Goal: Information Seeking & Learning: Learn about a topic

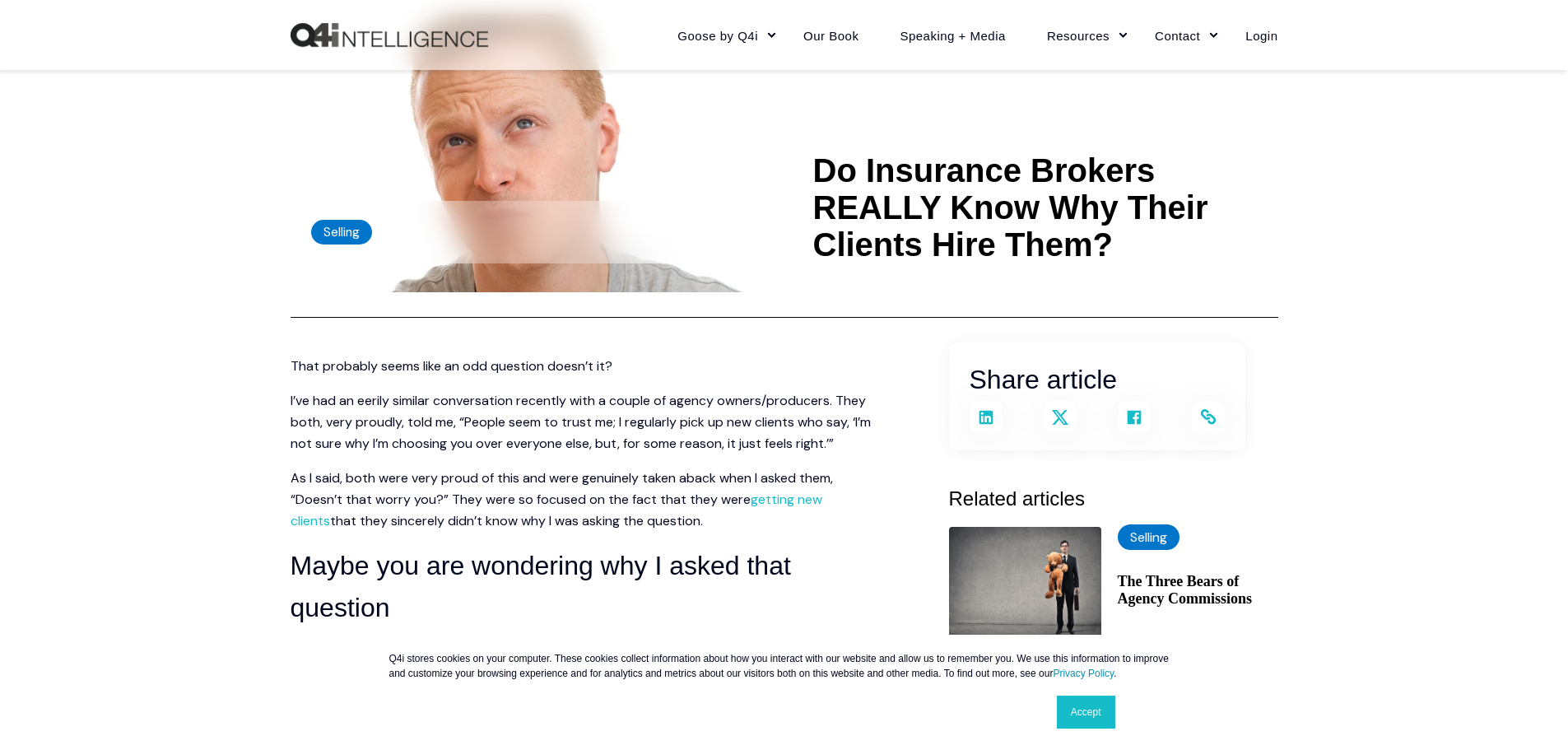
scroll to position [494, 0]
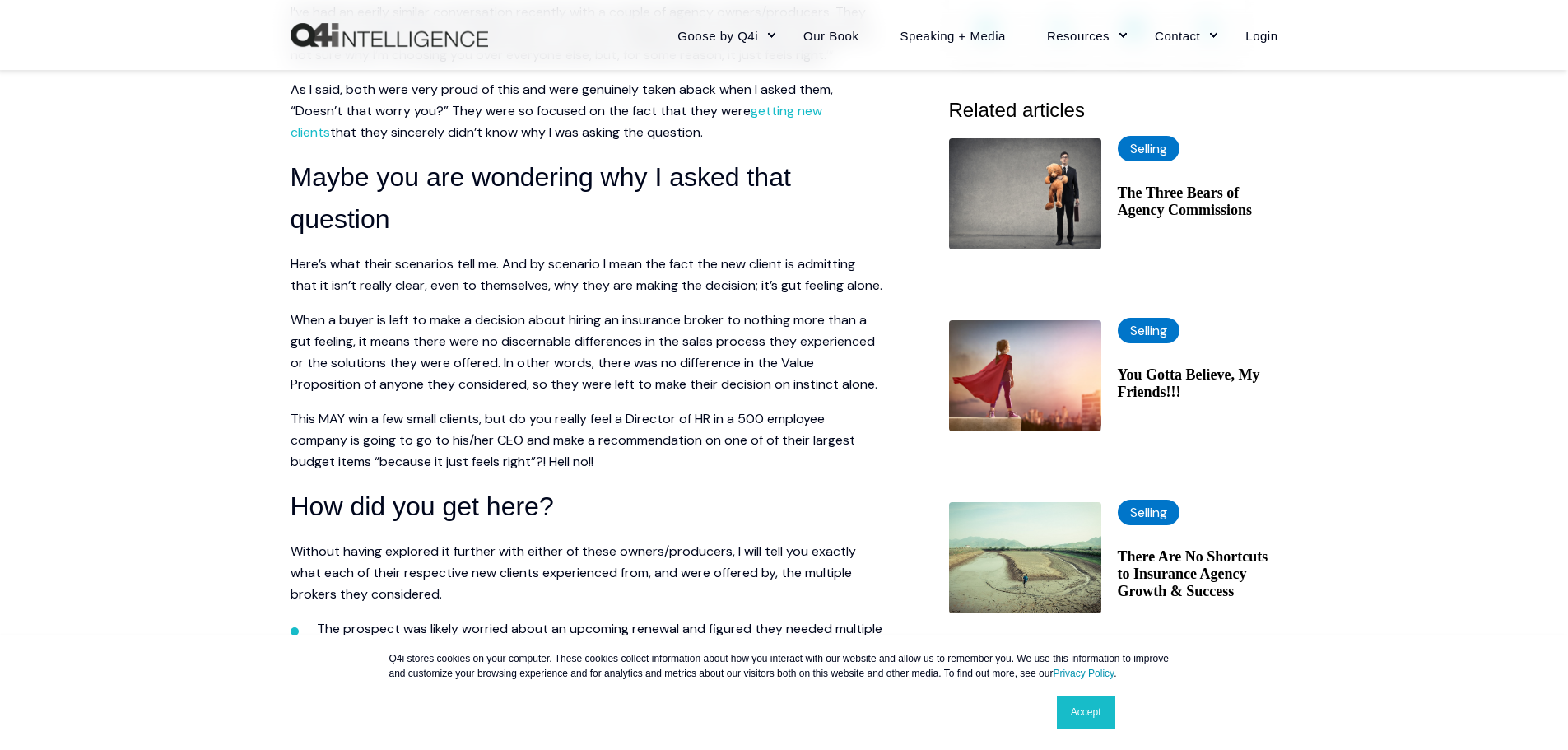
click at [1078, 713] on link "Accept" at bounding box center [1087, 712] width 58 height 33
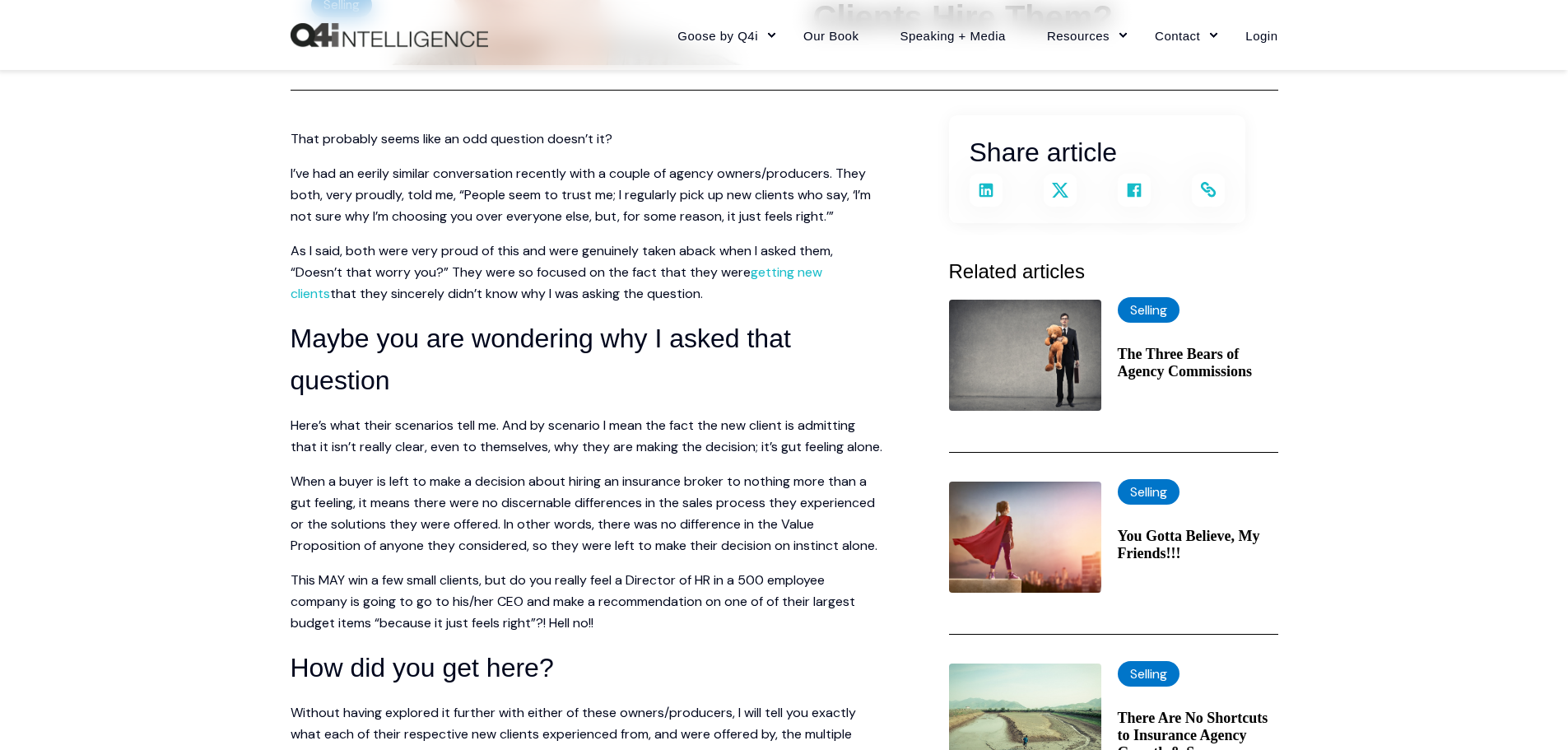
scroll to position [329, 0]
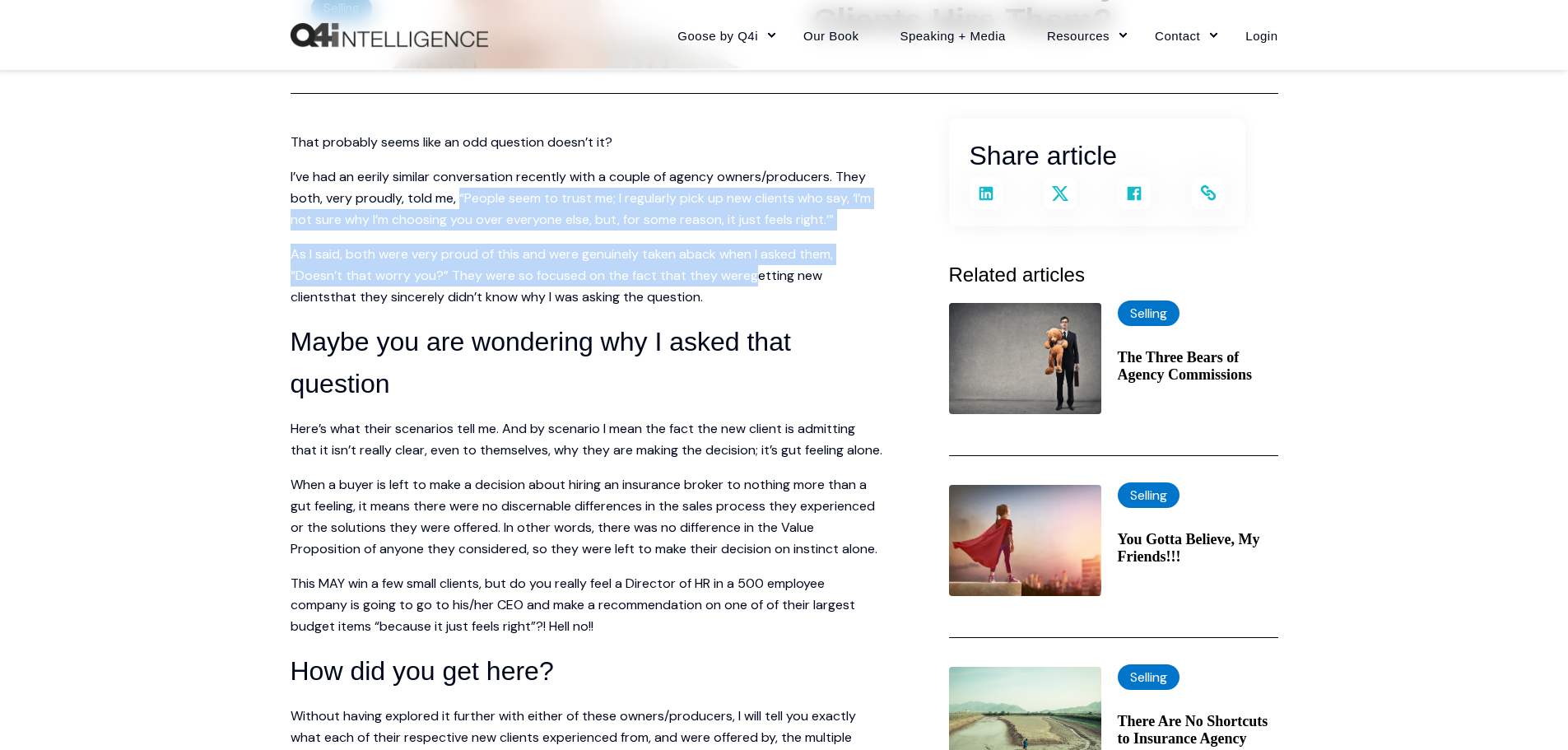
drag, startPoint x: 459, startPoint y: 195, endPoint x: 757, endPoint y: 280, distance: 309.9
click at [805, 196] on p "I’ve had an eerily similar conversation recently with a couple of agency owners…" at bounding box center [587, 198] width 593 height 64
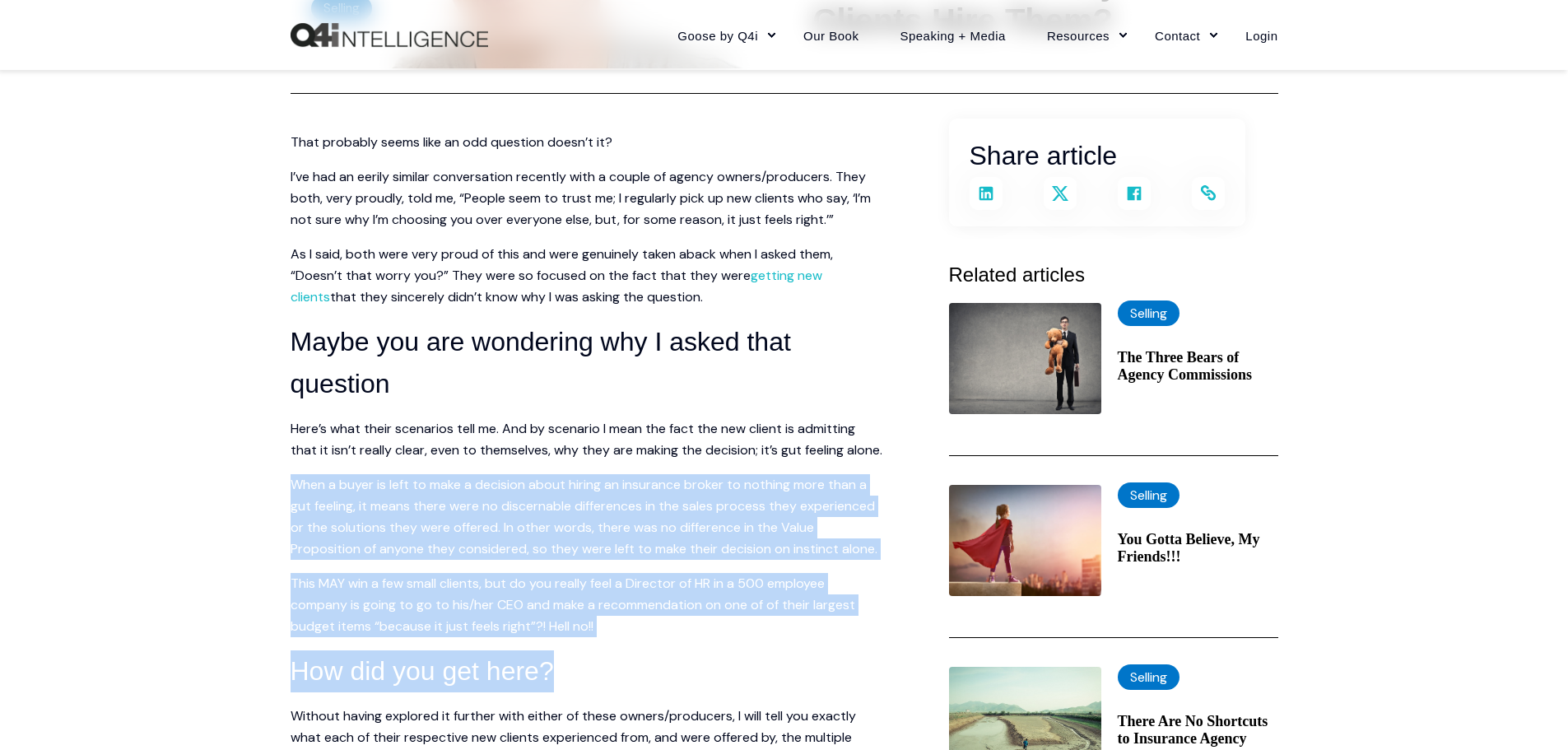
drag, startPoint x: 287, startPoint y: 498, endPoint x: 748, endPoint y: 676, distance: 494.2
click at [717, 538] on p "When a buyer is left to make a decision about hiring an insurance broker to not…" at bounding box center [587, 516] width 593 height 85
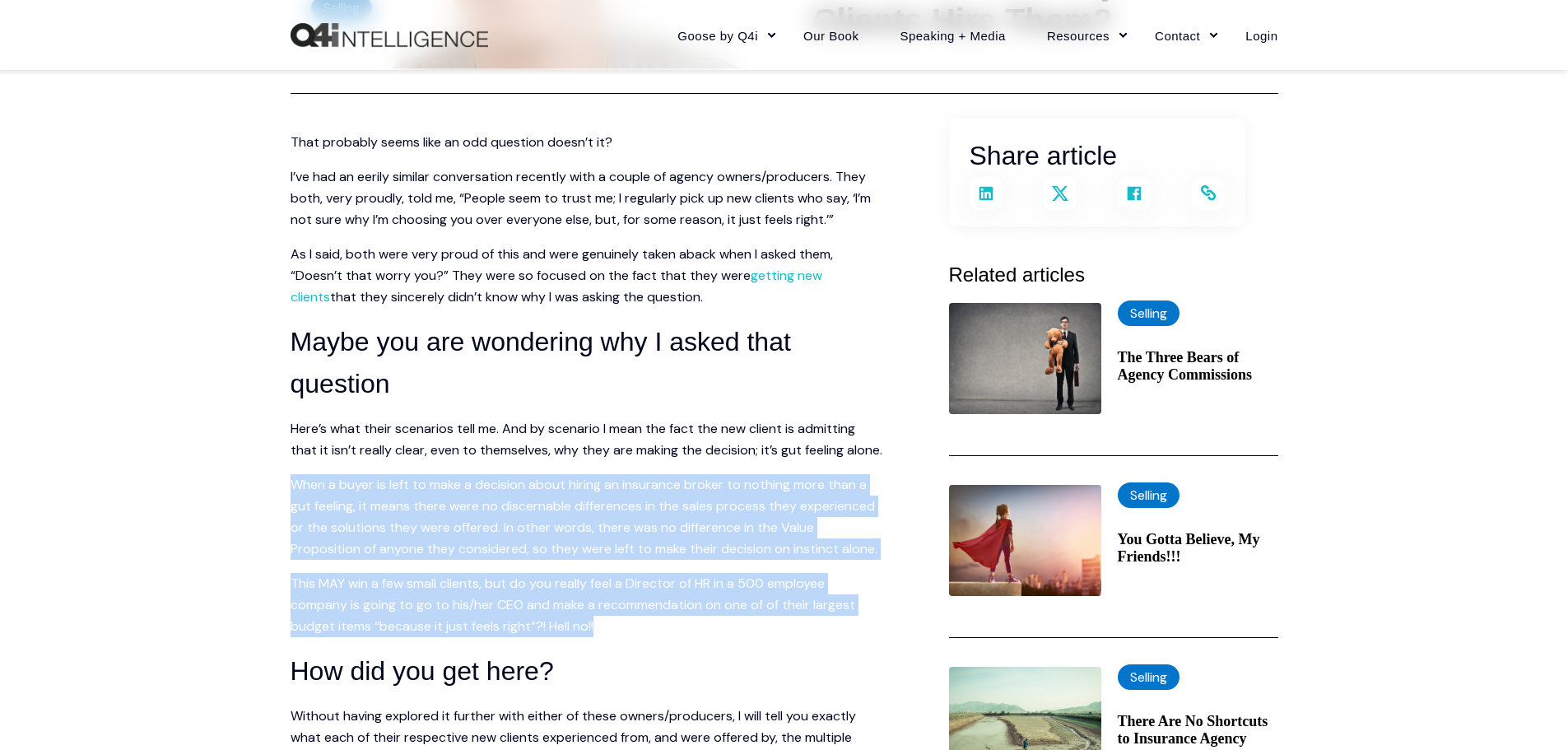
drag, startPoint x: 286, startPoint y: 504, endPoint x: 693, endPoint y: 654, distance: 433.8
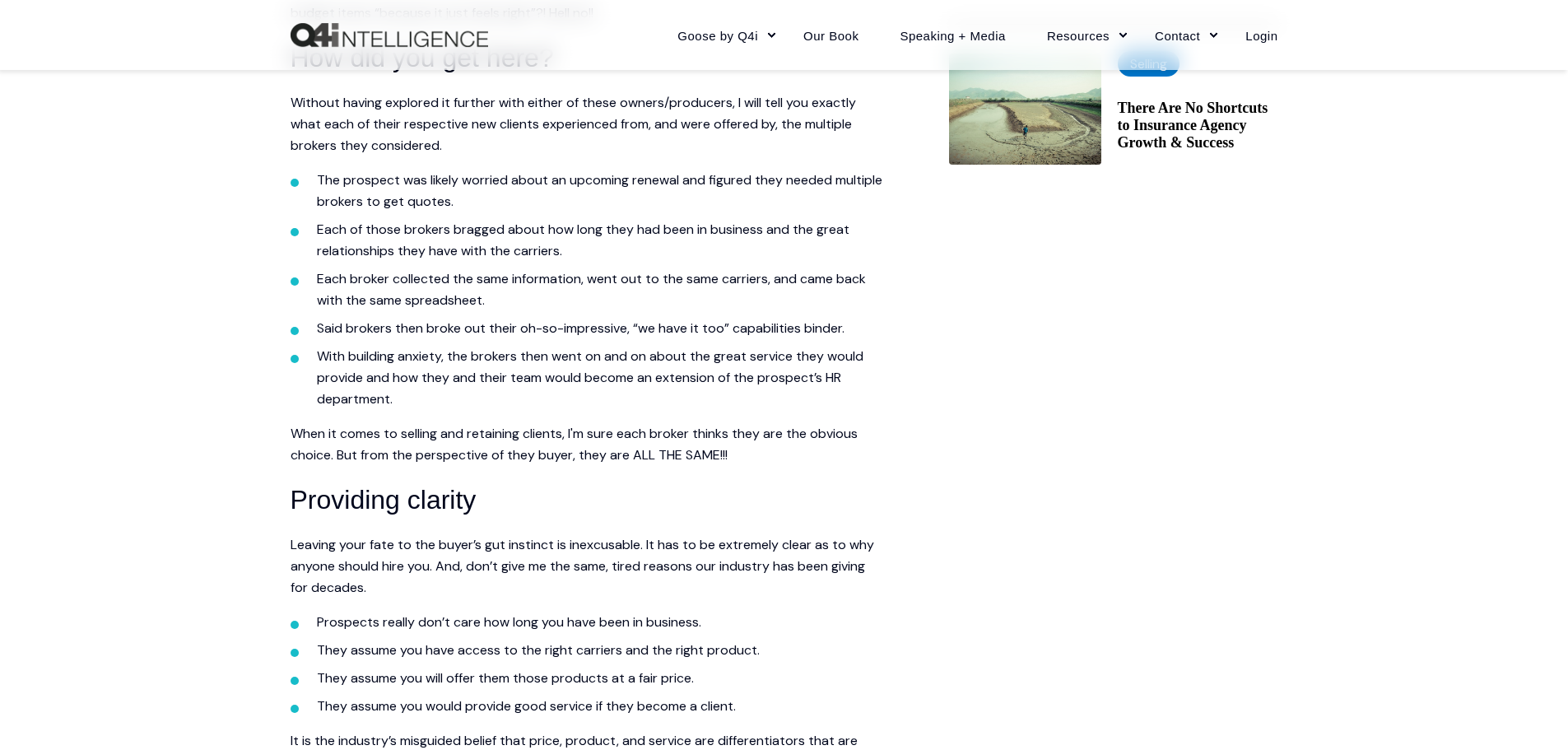
scroll to position [915, 0]
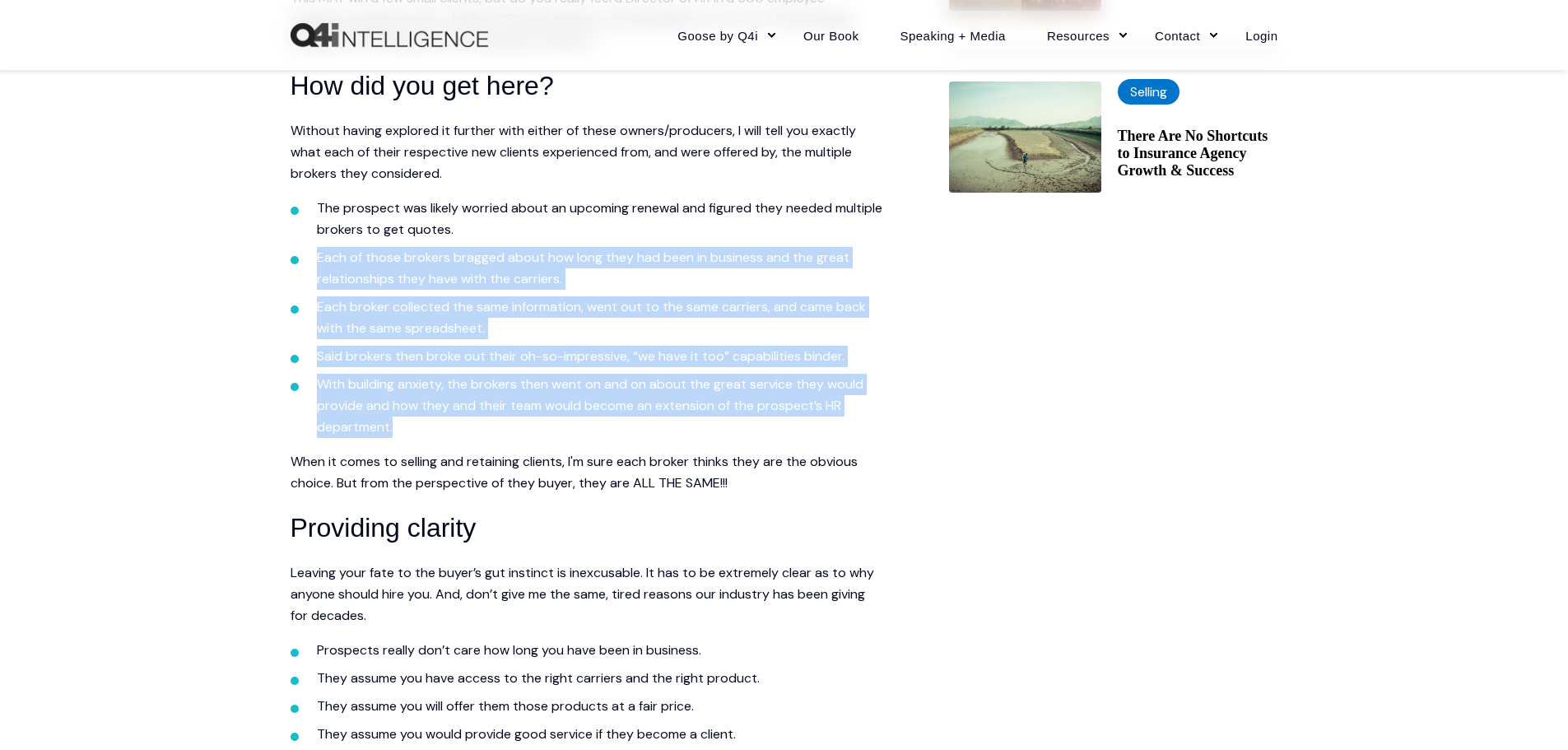
drag, startPoint x: 316, startPoint y: 276, endPoint x: 779, endPoint y: 460, distance: 498.2
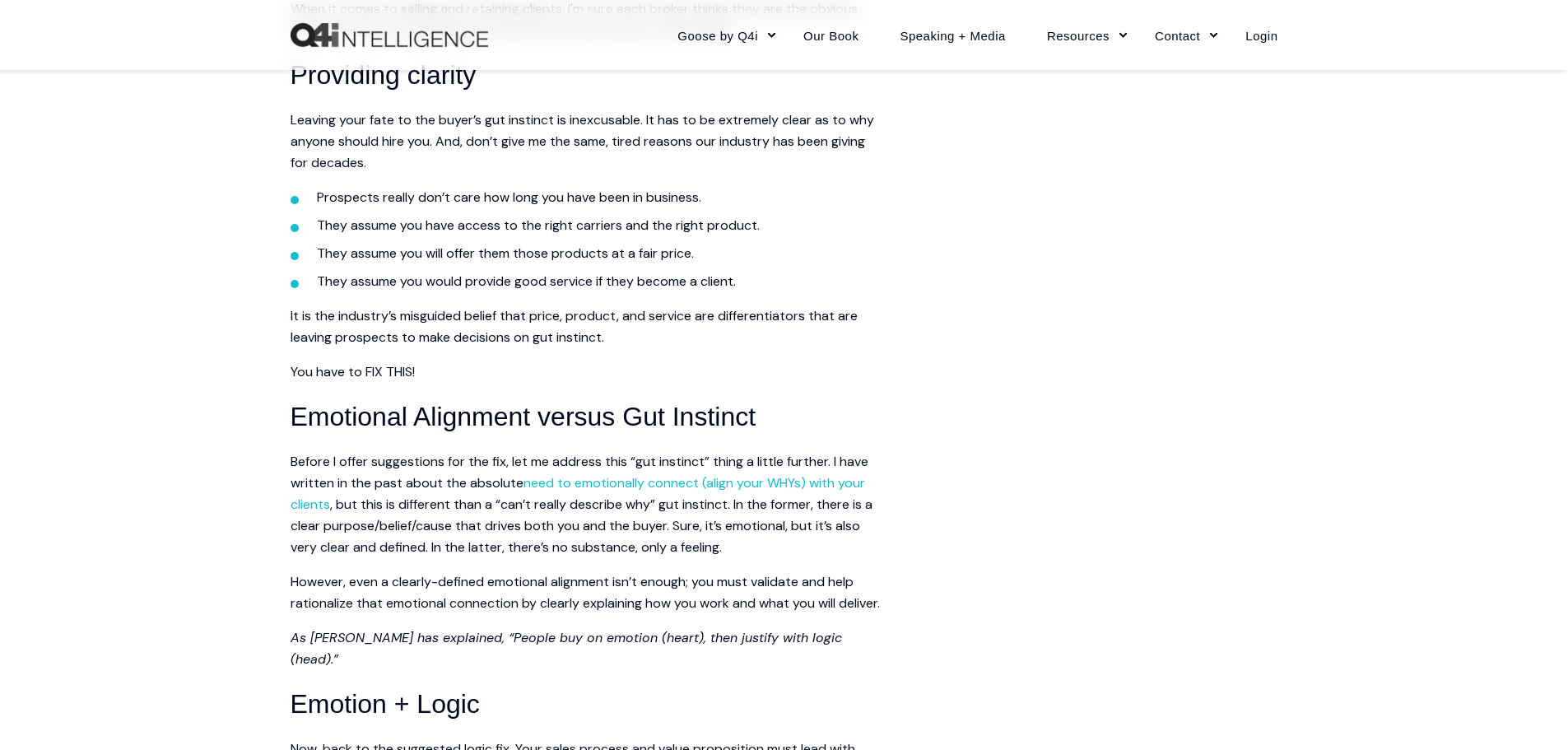
scroll to position [1326, 0]
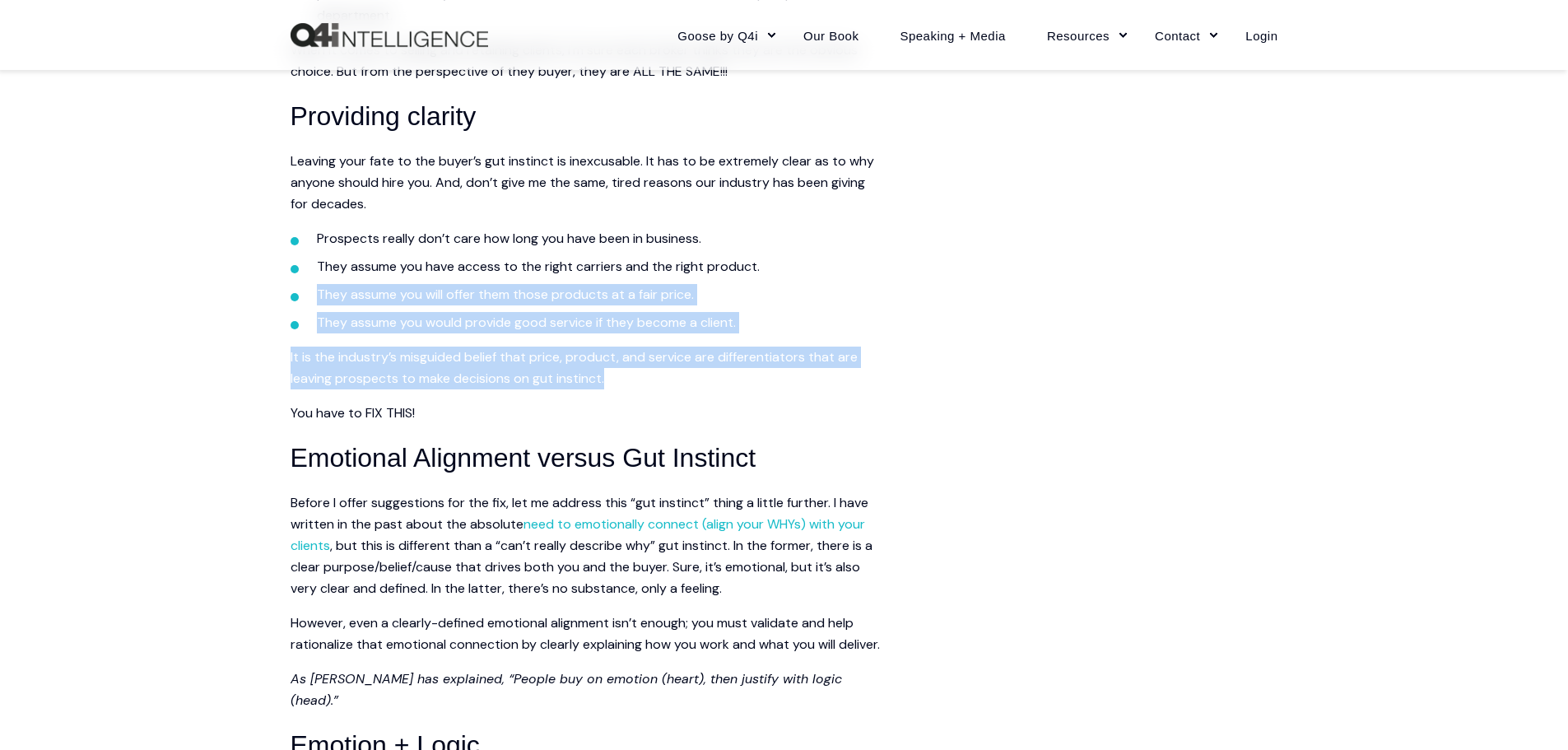
drag, startPoint x: 316, startPoint y: 313, endPoint x: 659, endPoint y: 421, distance: 359.6
click at [659, 421] on span "That probably seems like an odd question doesn’t it? I’ve had an eerily similar…" at bounding box center [587, 644] width 593 height 3019
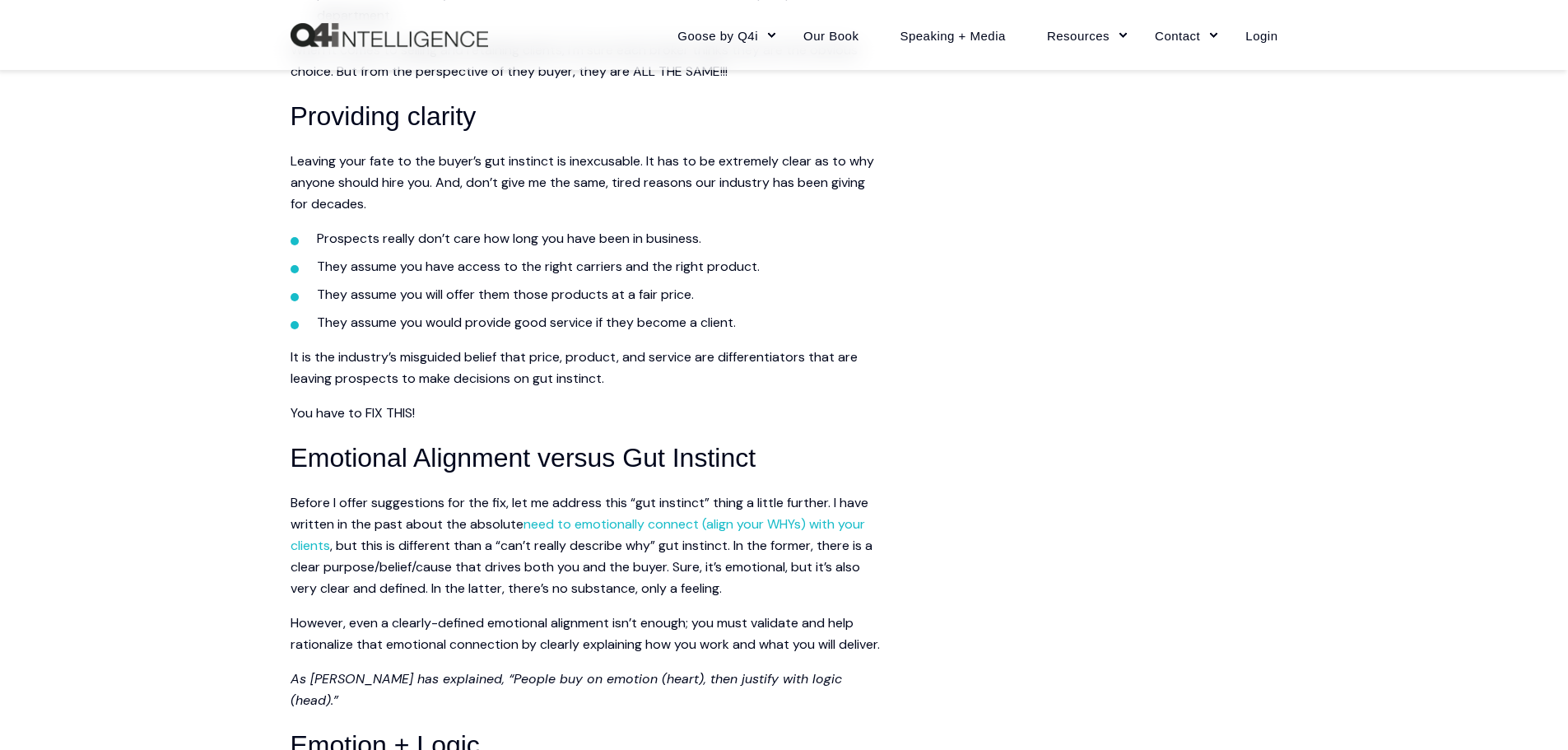
click at [529, 423] on p "You have to FIX THIS!" at bounding box center [587, 413] width 593 height 22
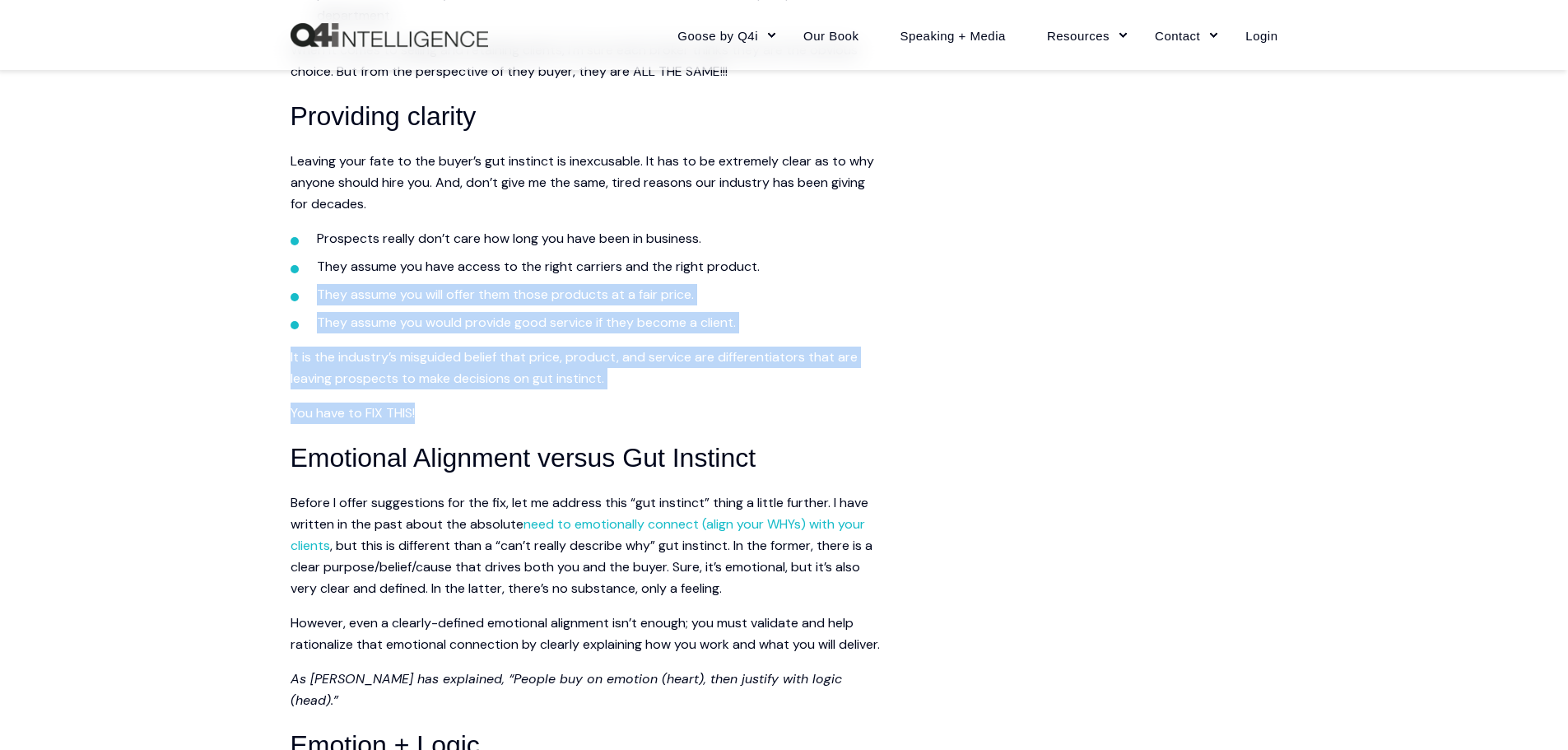
drag, startPoint x: 462, startPoint y: 441, endPoint x: 306, endPoint y: 306, distance: 206.3
click at [306, 306] on span "That probably seems like an odd question doesn’t it? I’ve had an eerily similar…" at bounding box center [587, 644] width 593 height 3019
click at [734, 306] on li "They assume you will offer them those products at a fair price." at bounding box center [601, 295] width 567 height 22
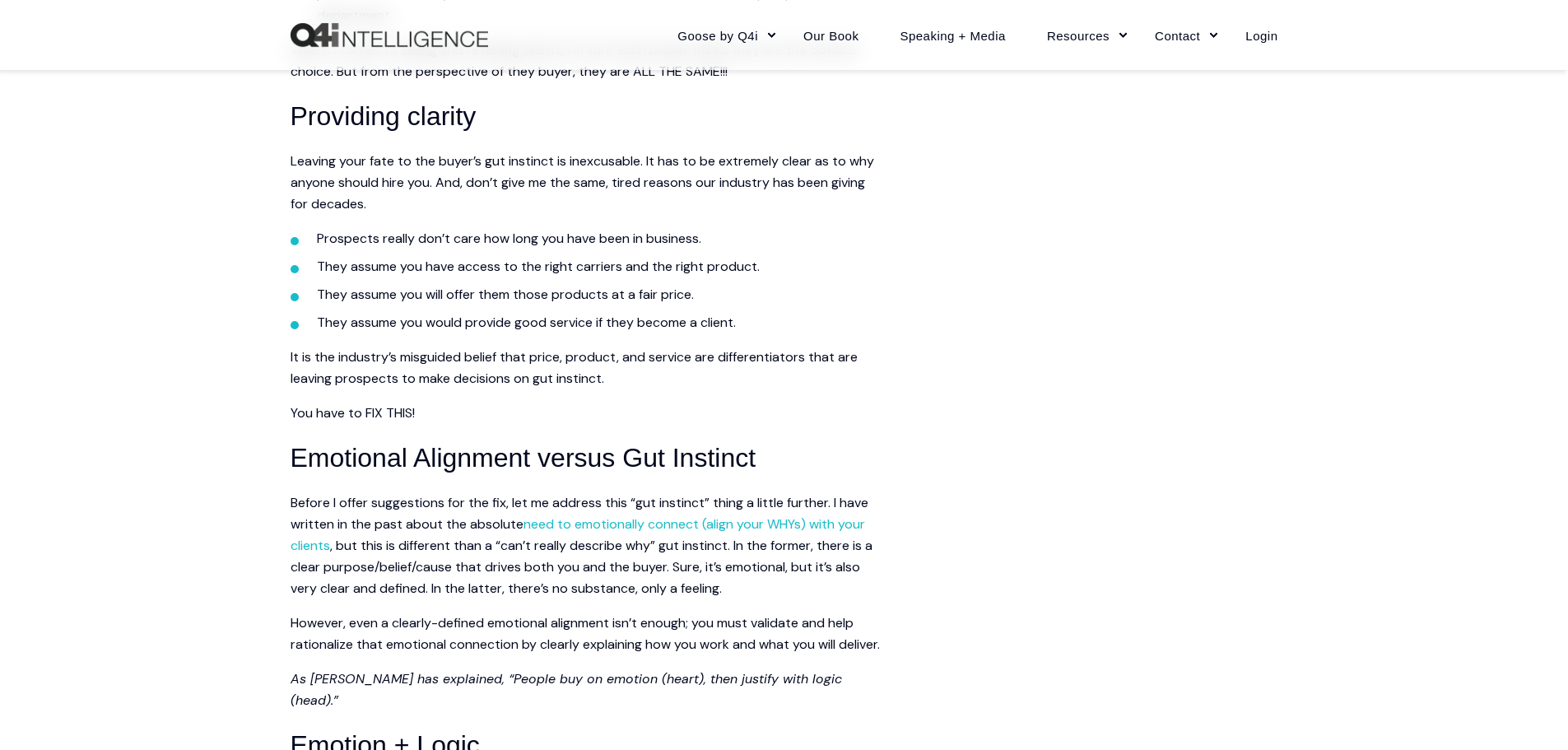
click at [183, 301] on div "Skip to content Close Goose by Q4i Goose Platform Goose Pricing MORE™ Sales Tra…" at bounding box center [784, 694] width 1568 height 4041
click at [157, 298] on div "Skip to content Close Goose by Q4i Goose Platform Goose Pricing MORE™ Sales Tra…" at bounding box center [784, 694] width 1568 height 4041
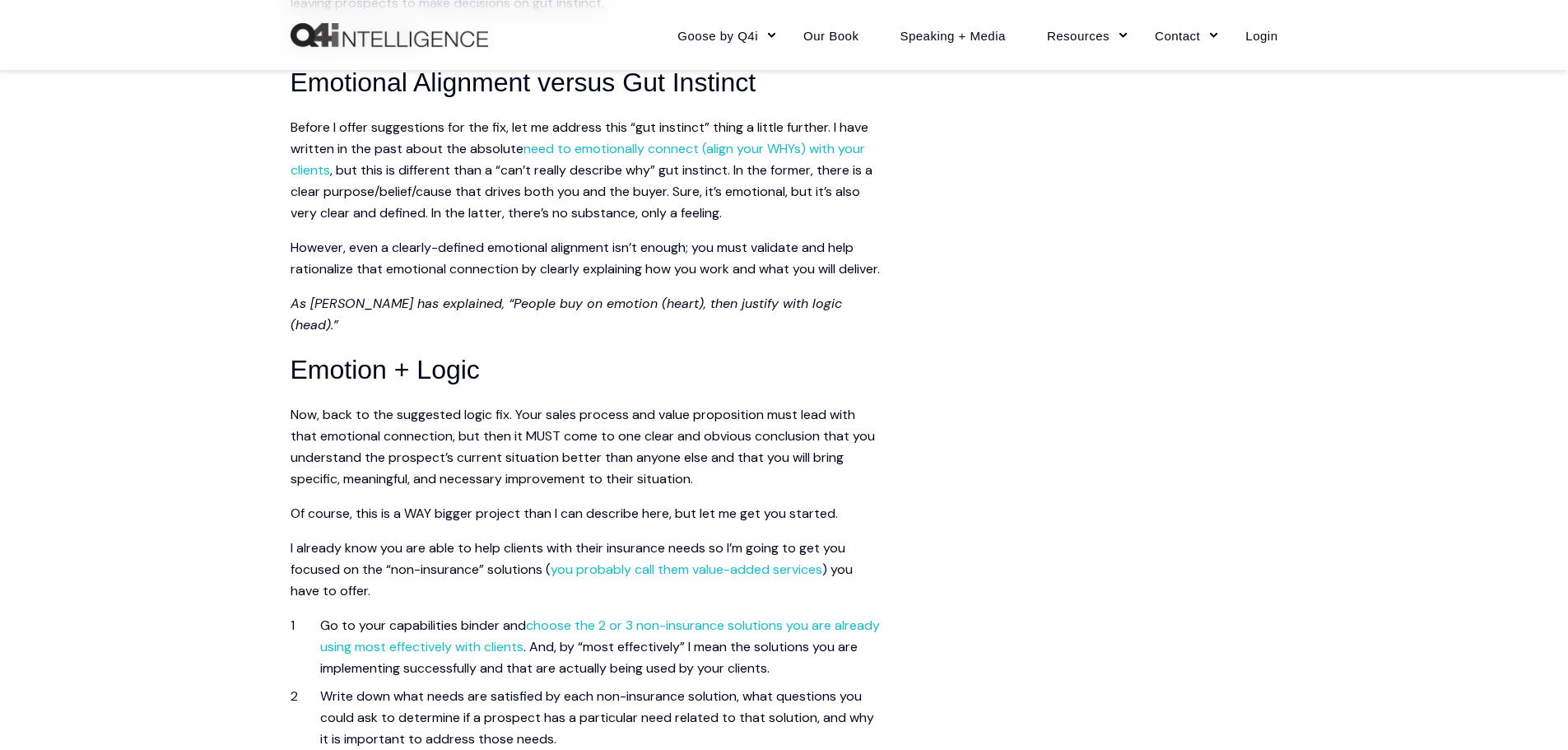
scroll to position [1712, 0]
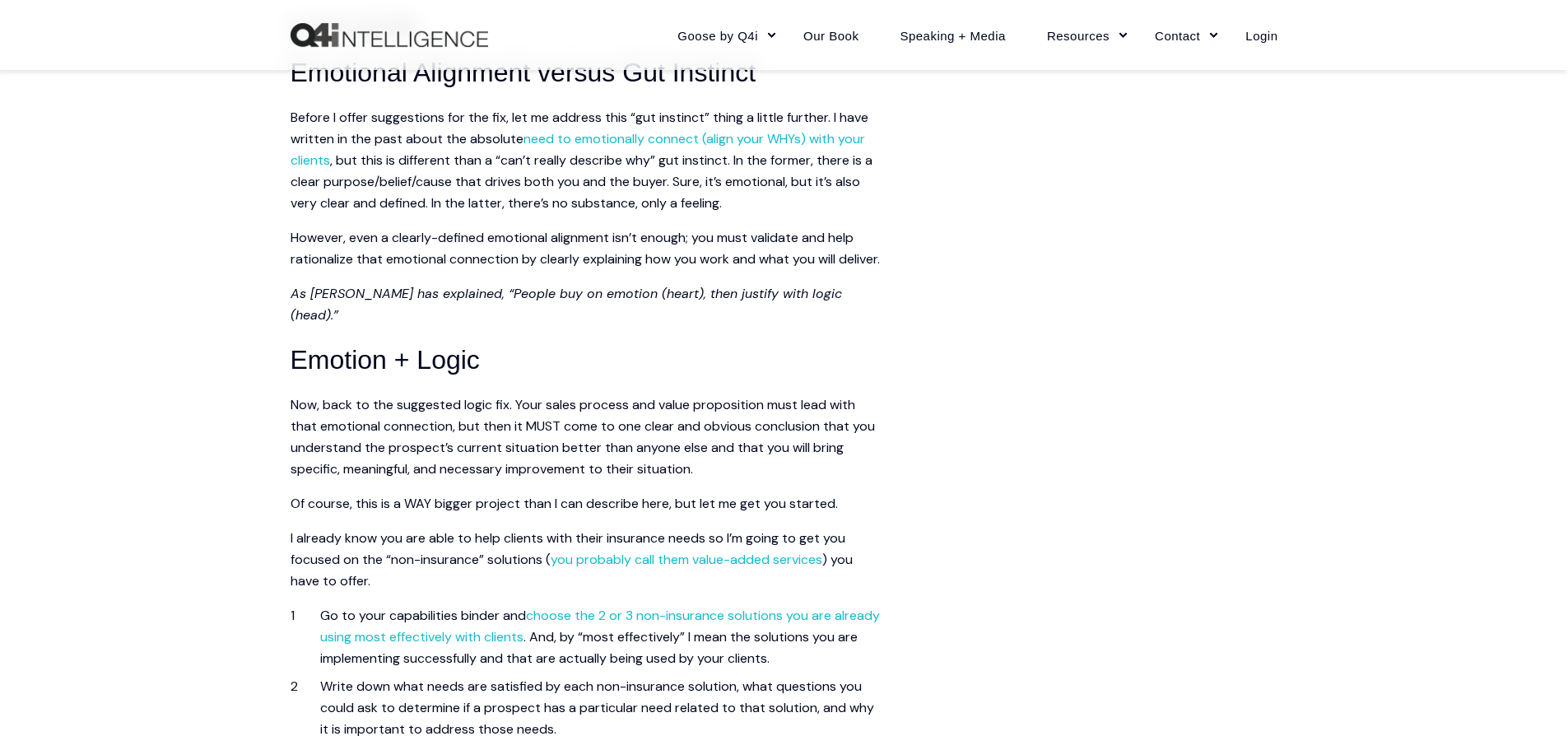
click at [158, 173] on div "Skip to content Close Goose by Q4i Goose Platform Goose Pricing MORE™ Sales Tra…" at bounding box center [784, 308] width 1568 height 4041
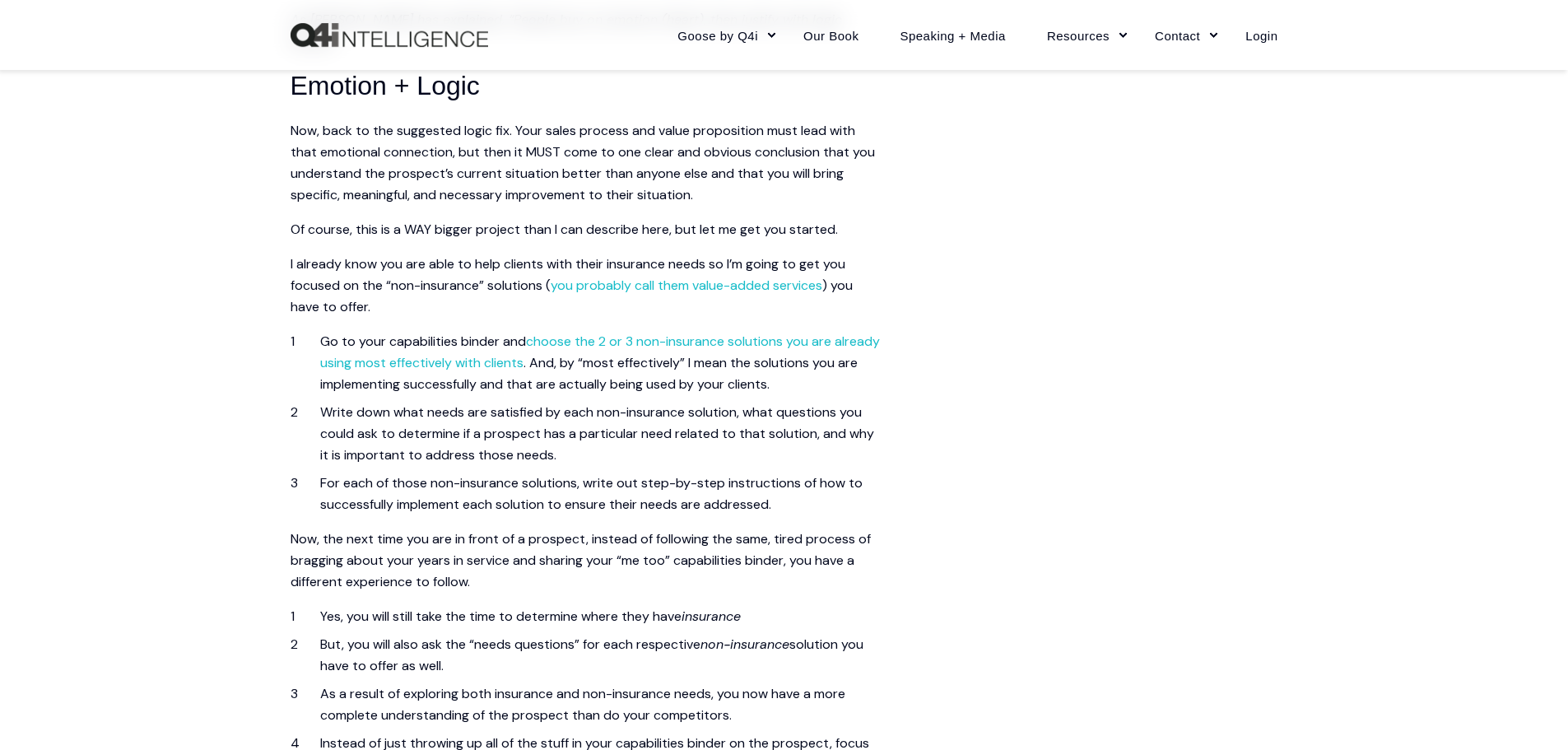
scroll to position [2000, 0]
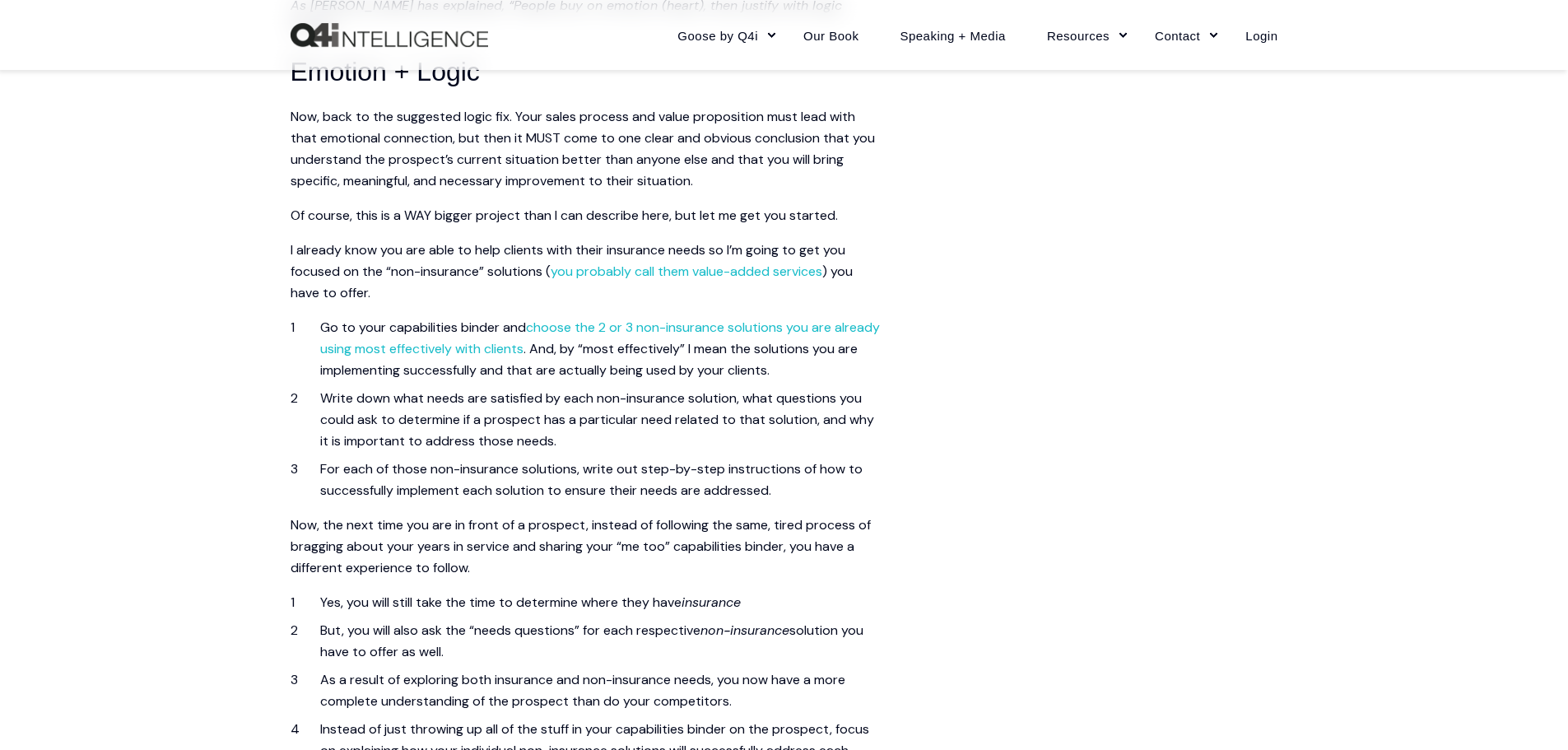
click at [150, 164] on div "Skip to content Close Goose by Q4i Goose Platform Goose Pricing MORE™ Sales Tra…" at bounding box center [784, 20] width 1568 height 4041
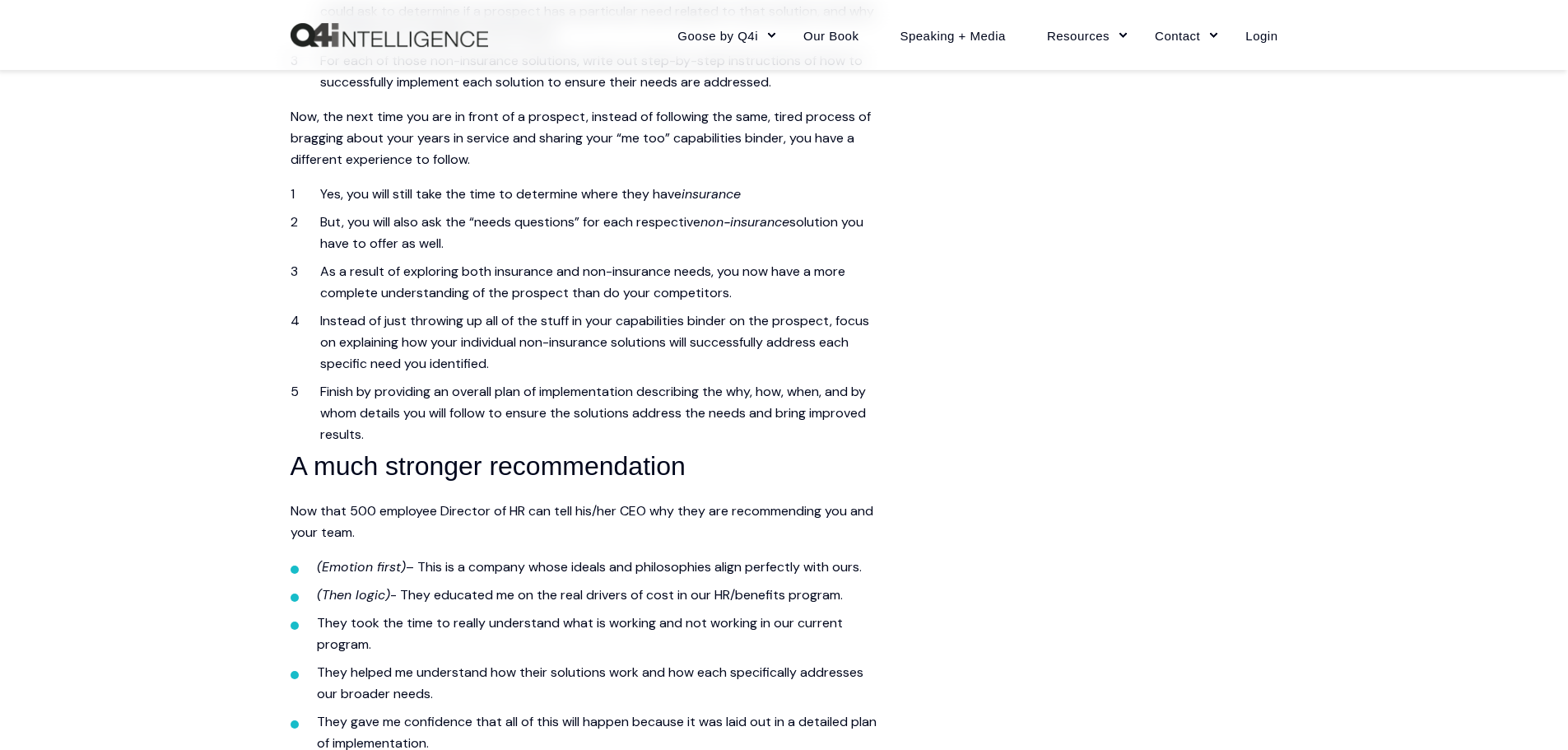
scroll to position [2412, 0]
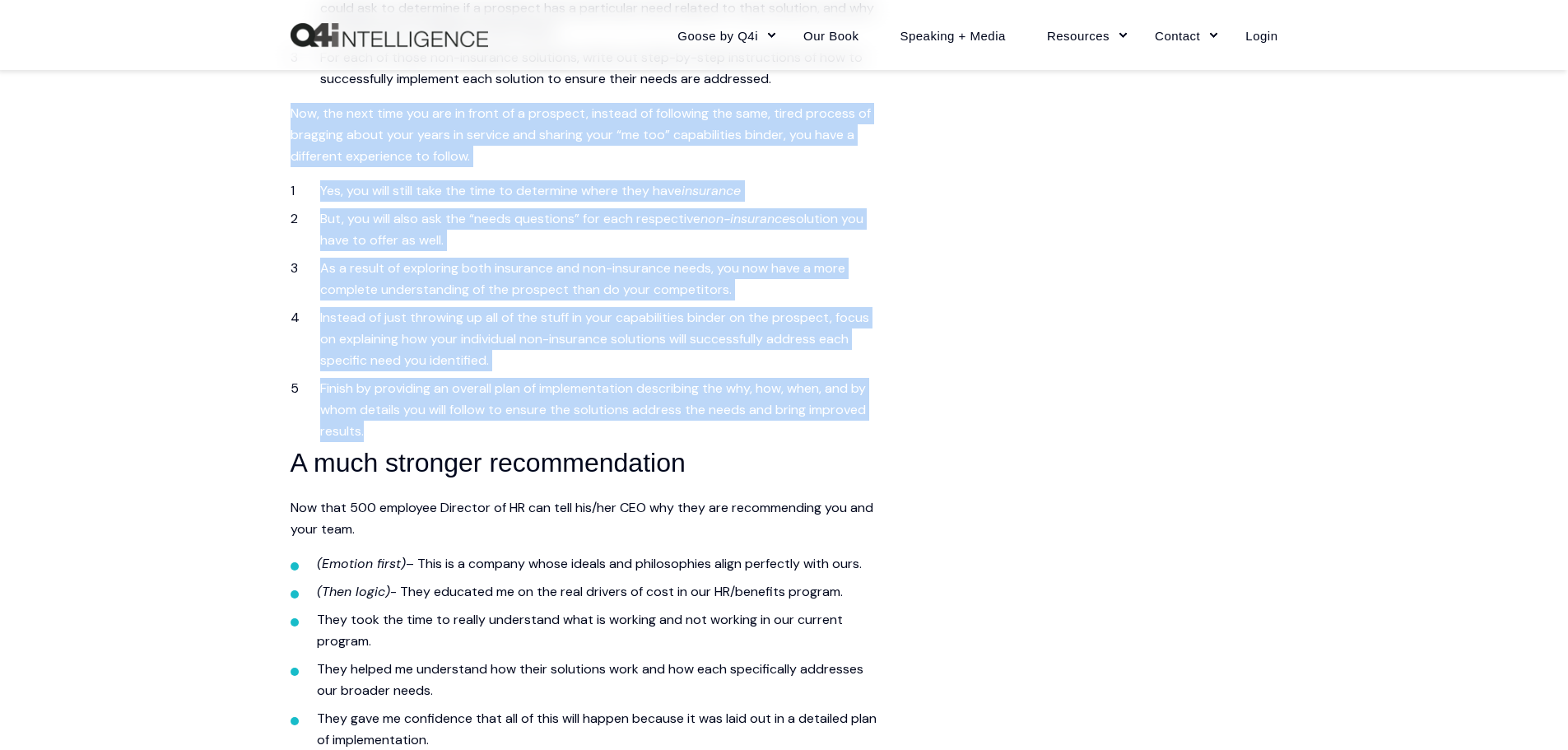
drag, startPoint x: 289, startPoint y: 132, endPoint x: 662, endPoint y: 456, distance: 494.1
click at [366, 252] on li "But, you will also ask the “needs questions” for each respective non-insurance …" at bounding box center [601, 230] width 563 height 43
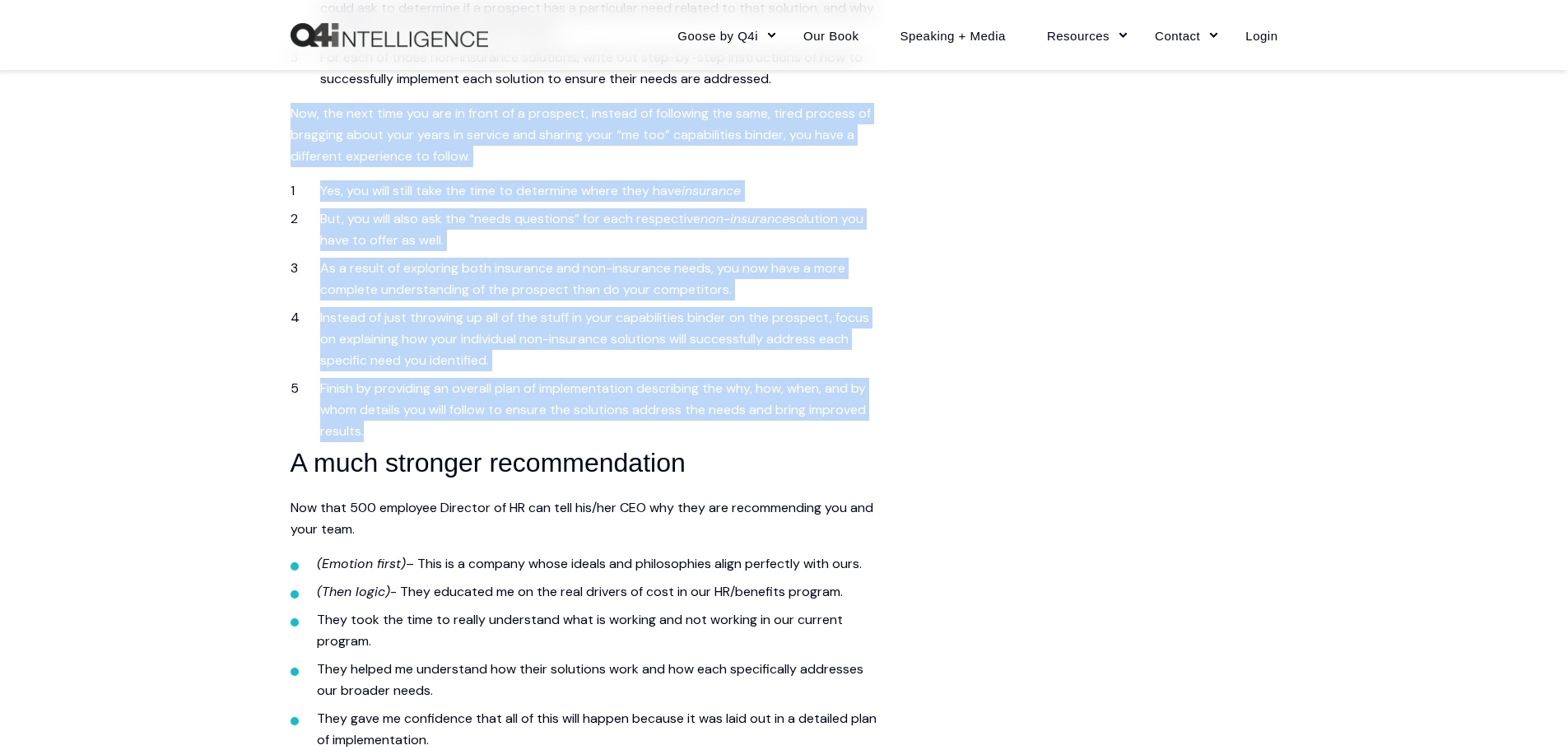
click at [366, 252] on li "But, you will also ask the “needs questions” for each respective non-insurance …" at bounding box center [601, 230] width 563 height 43
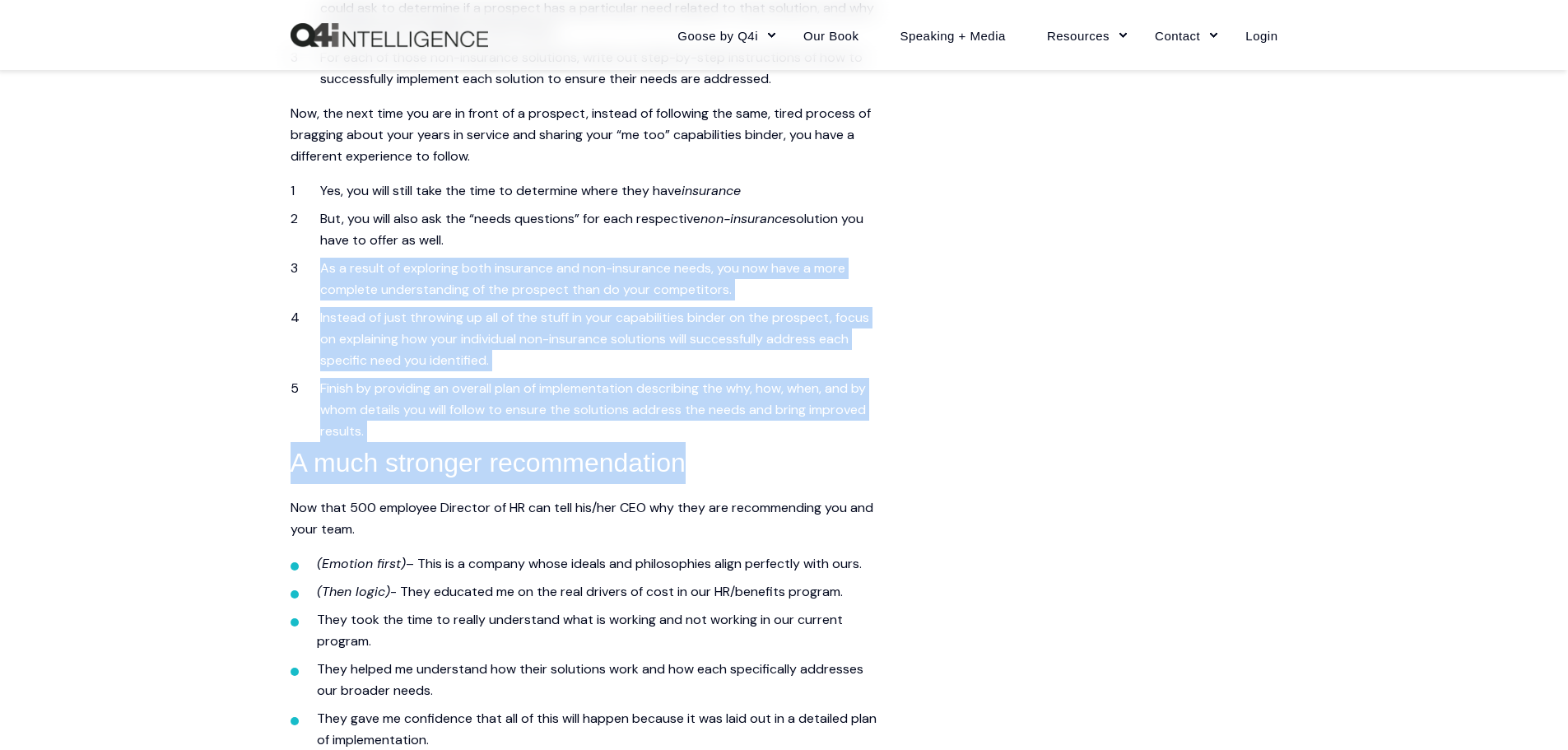
drag, startPoint x: 372, startPoint y: 292, endPoint x: 849, endPoint y: 468, distance: 508.4
click at [787, 331] on li "Instead of just throwing up all of the stuff in your capabilities binder on the…" at bounding box center [601, 339] width 563 height 64
click at [809, 300] on li "As a result of exploring both insurance and non-insurance needs, you now have a…" at bounding box center [601, 280] width 563 height 43
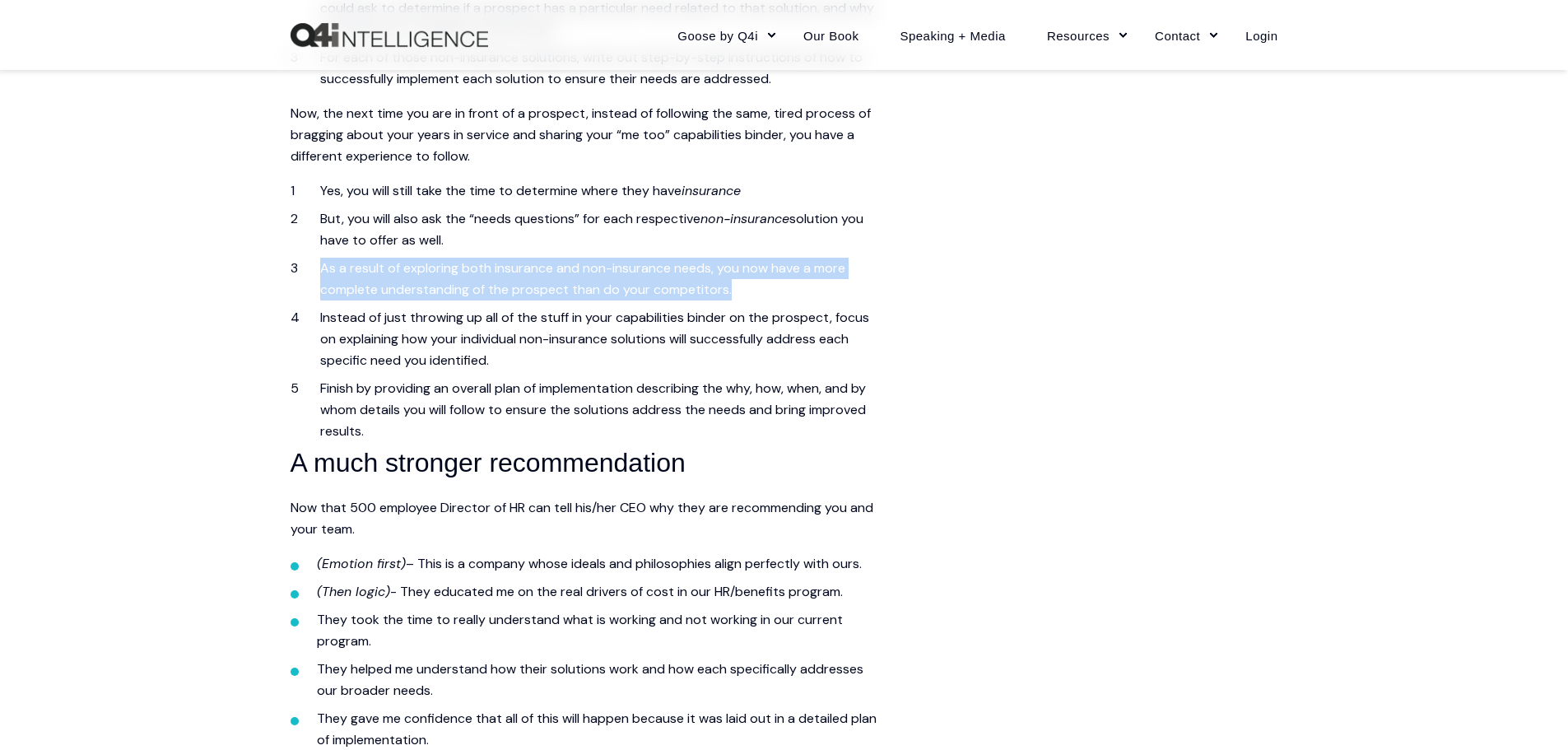
drag, startPoint x: 294, startPoint y: 288, endPoint x: 924, endPoint y: 320, distance: 630.8
click at [797, 300] on li "As a result of exploring both insurance and non-insurance needs, you now have a…" at bounding box center [601, 280] width 563 height 43
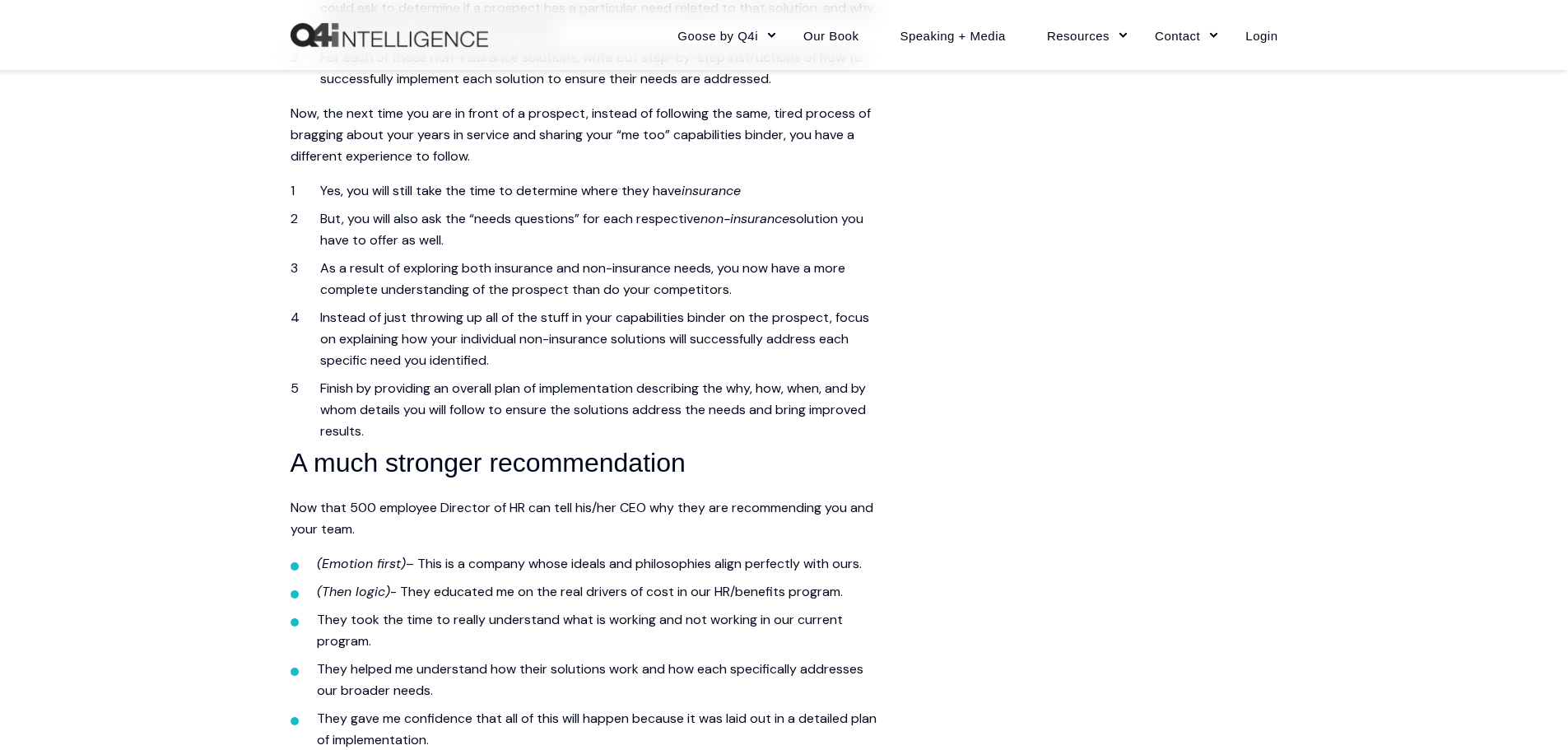
drag, startPoint x: 137, startPoint y: 280, endPoint x: 145, endPoint y: 283, distance: 8.5
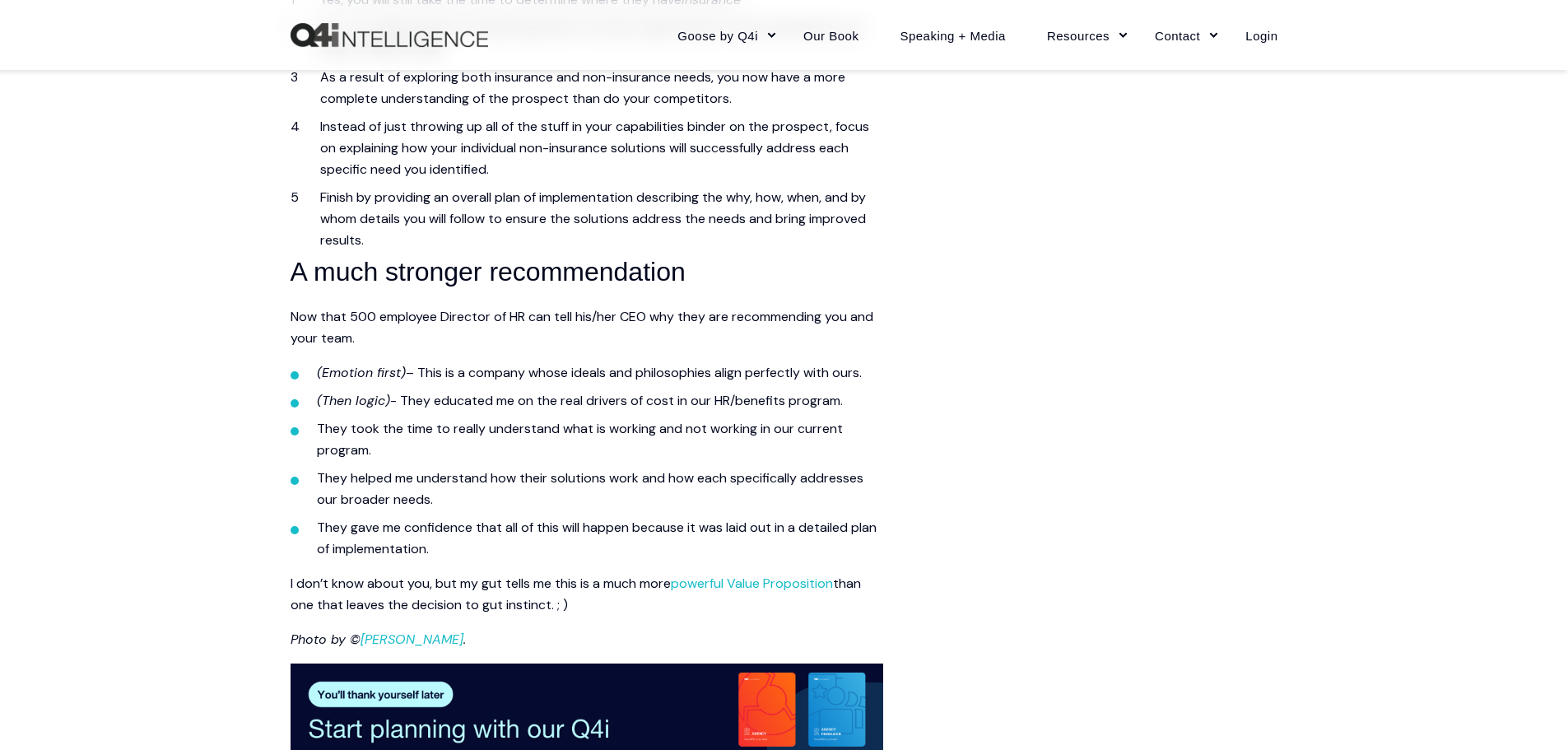
scroll to position [2495, 0]
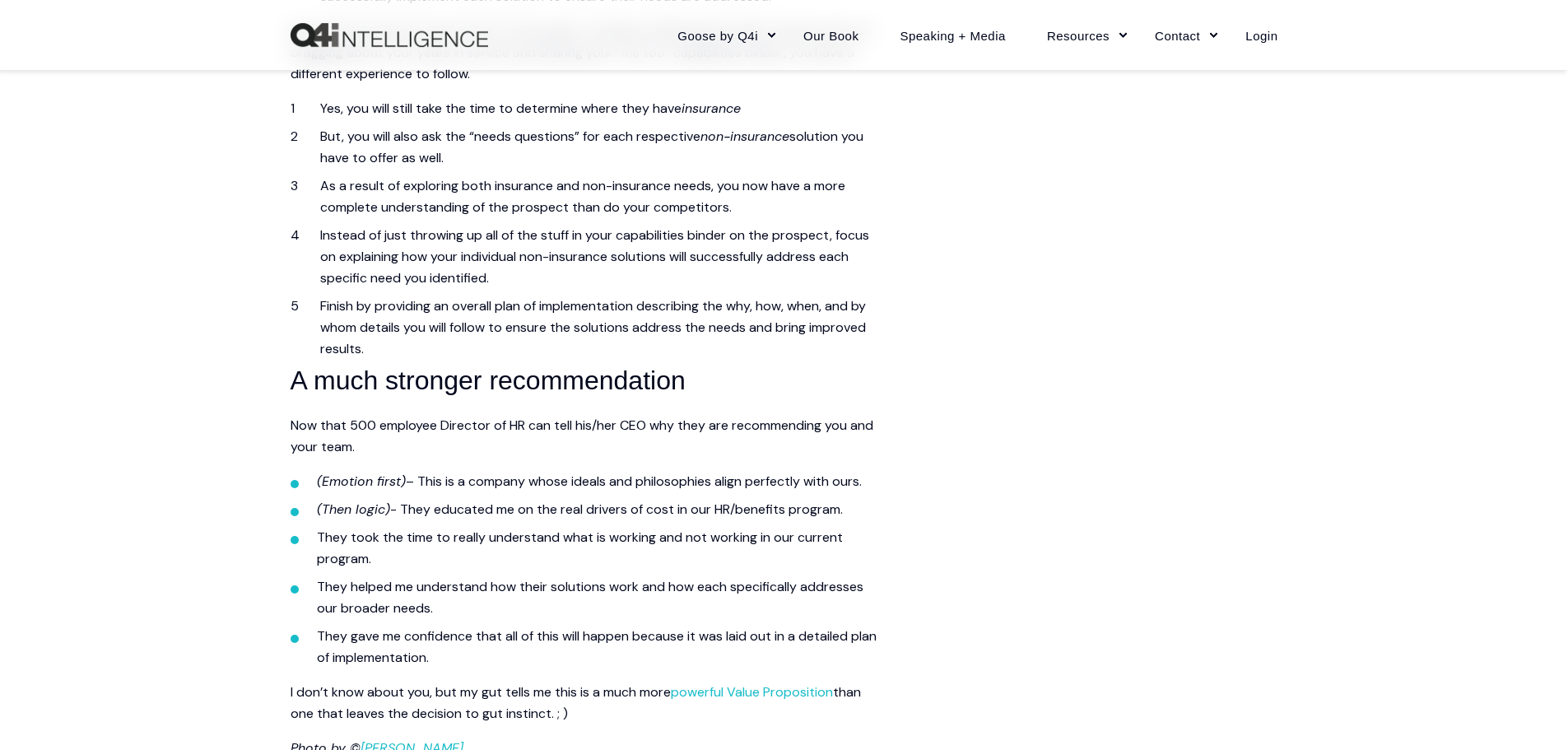
click at [316, 37] on img "Back to Home" at bounding box center [389, 36] width 198 height 24
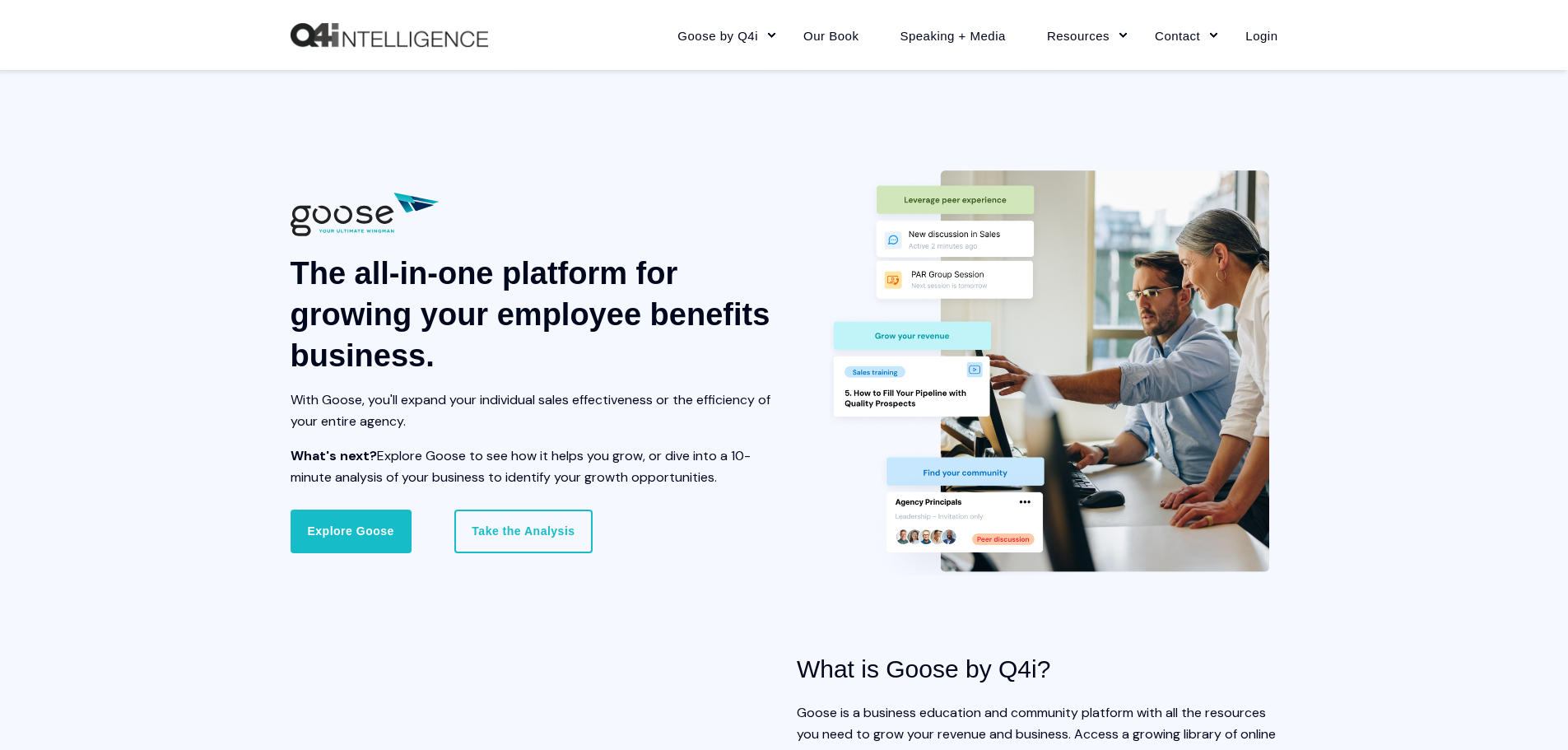
scroll to position [1401, 0]
